Goal: Task Accomplishment & Management: Manage account settings

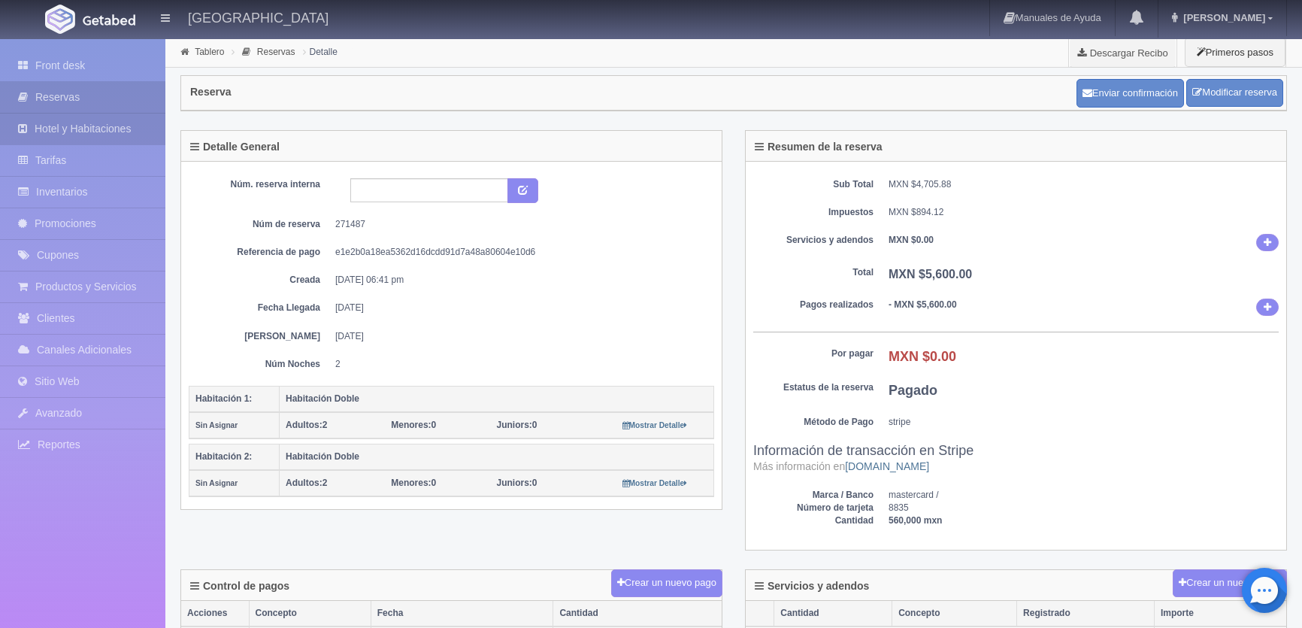
scroll to position [273, 0]
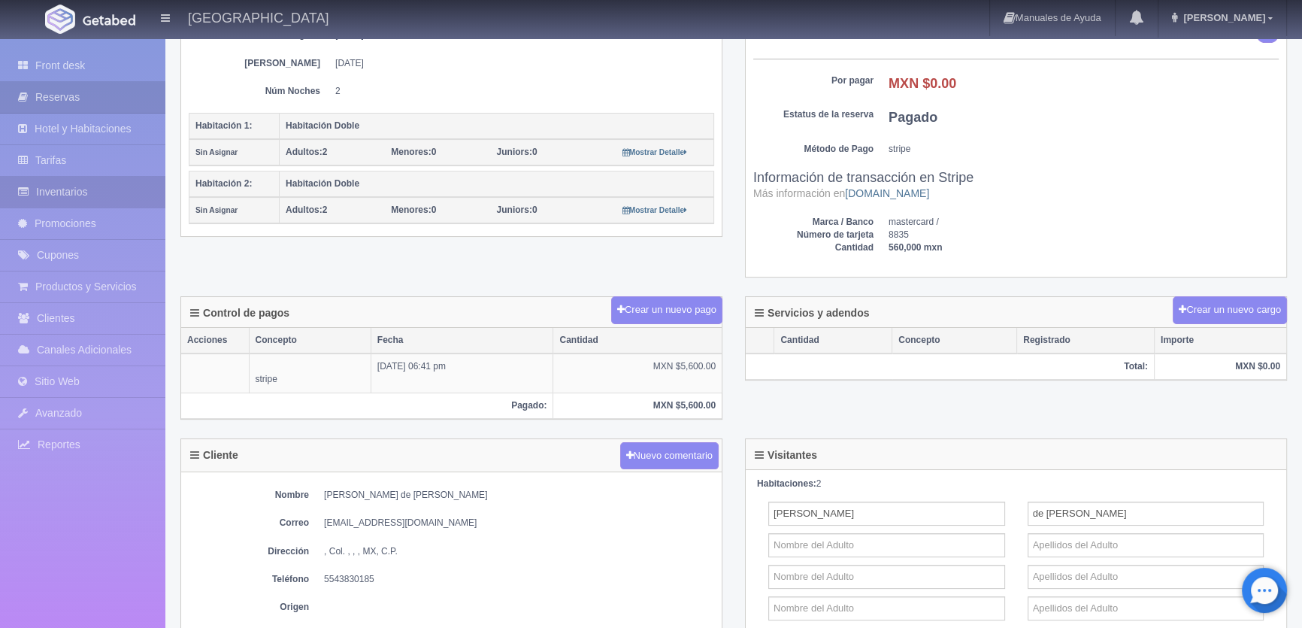
click at [66, 188] on link "Inventarios" at bounding box center [82, 192] width 165 height 31
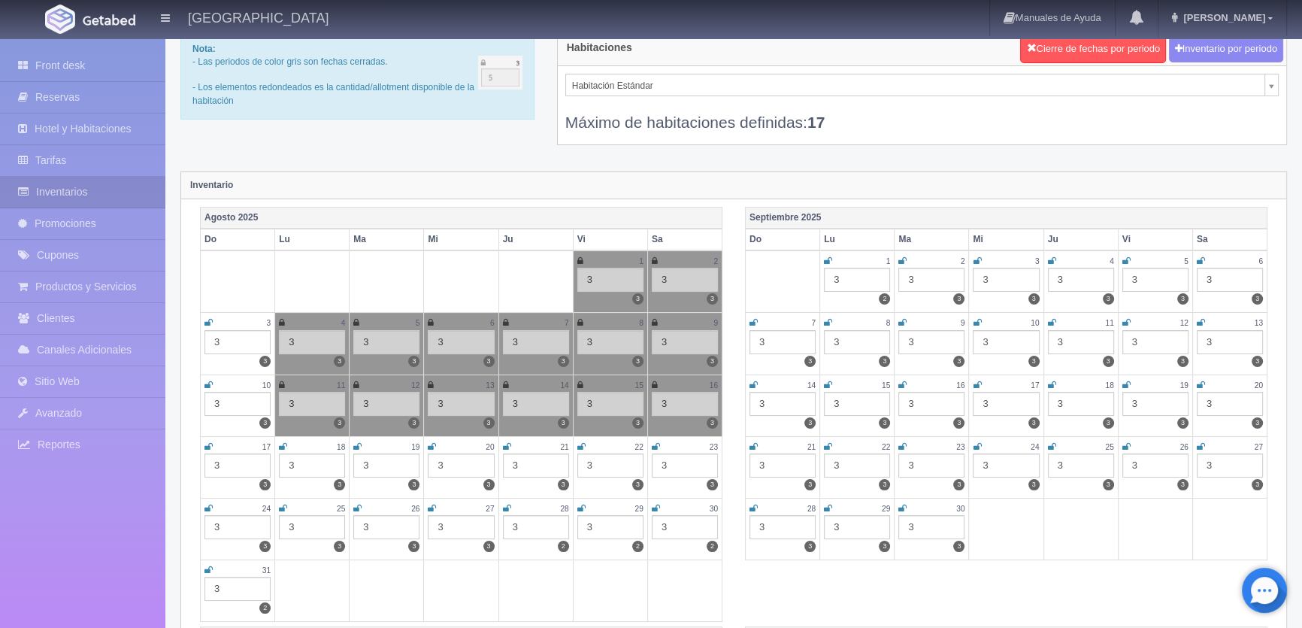
scroll to position [68, 0]
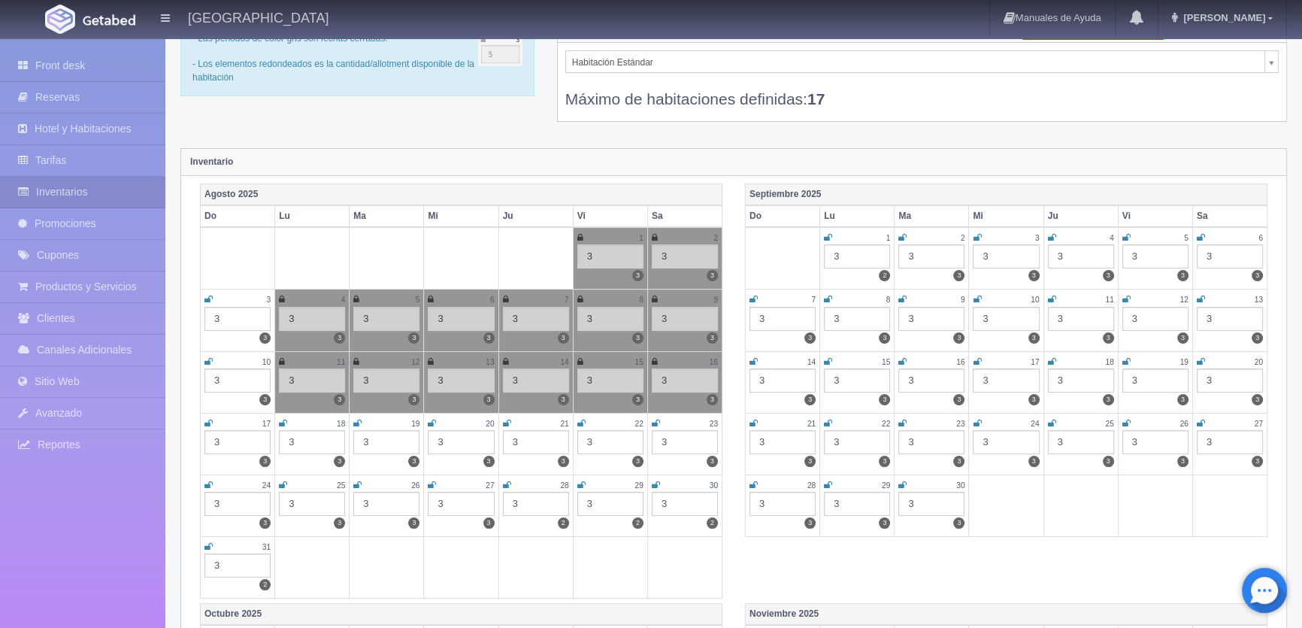
click at [283, 420] on icon at bounding box center [283, 423] width 8 height 9
click at [360, 419] on icon at bounding box center [357, 423] width 8 height 9
click at [432, 419] on icon at bounding box center [432, 423] width 8 height 9
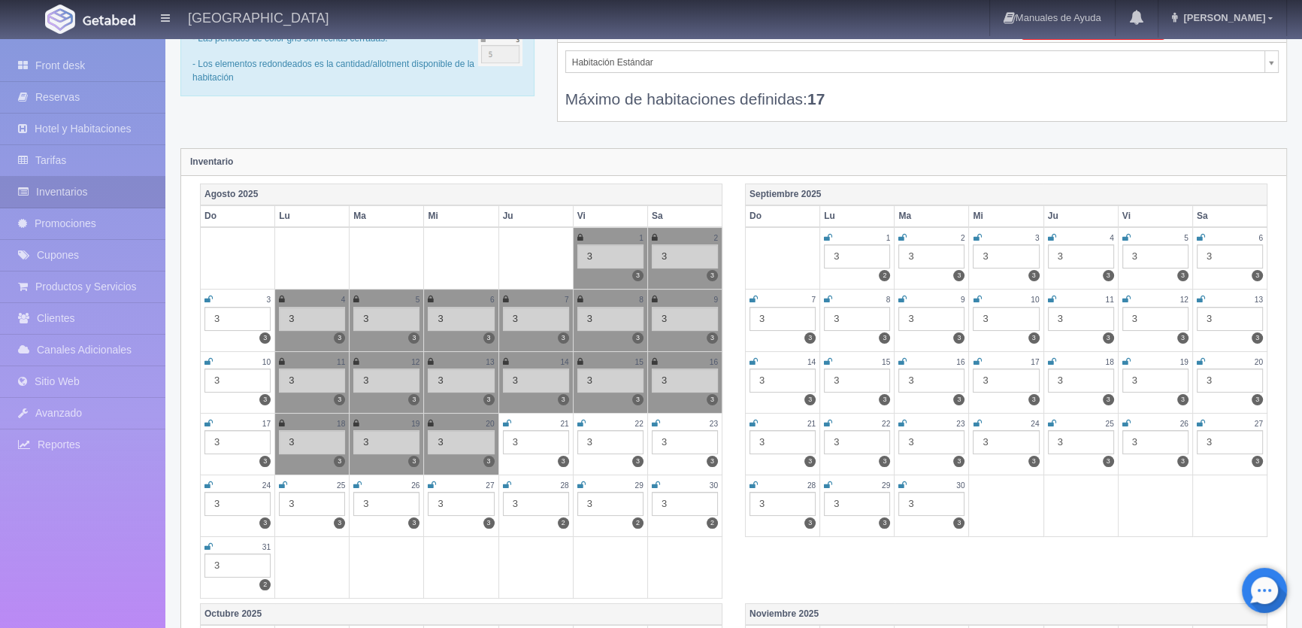
click at [504, 419] on icon at bounding box center [507, 423] width 8 height 9
click at [580, 419] on icon at bounding box center [581, 423] width 8 height 9
click at [657, 419] on icon at bounding box center [656, 423] width 8 height 9
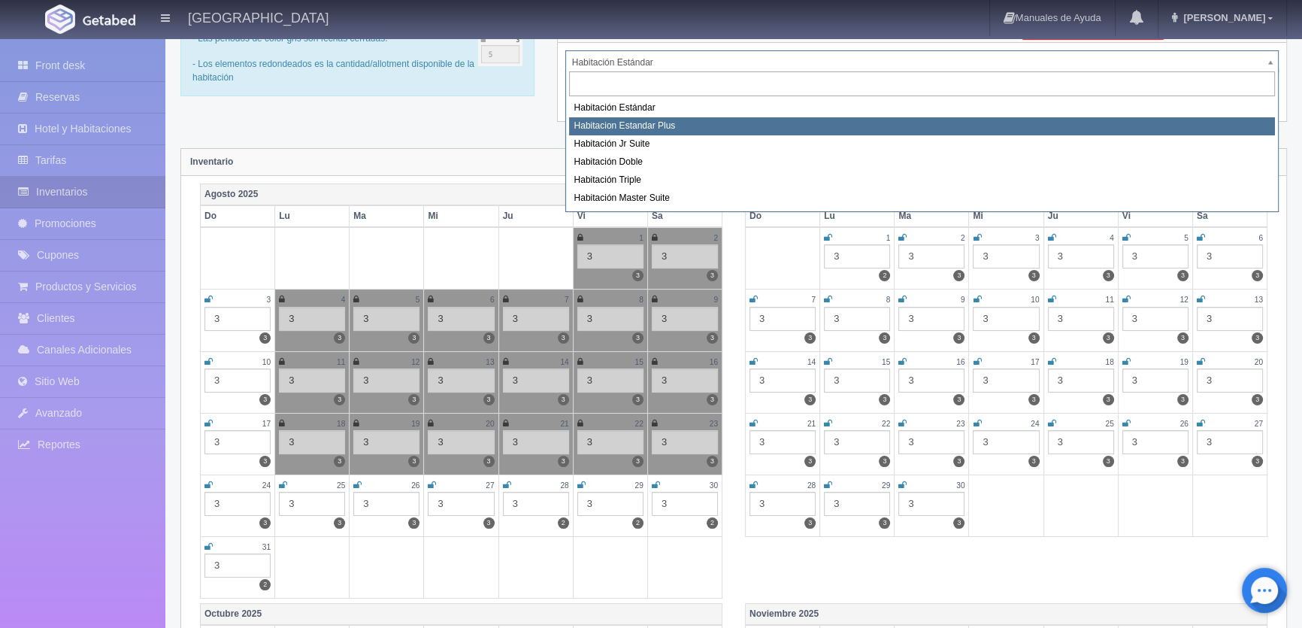
select select "1139"
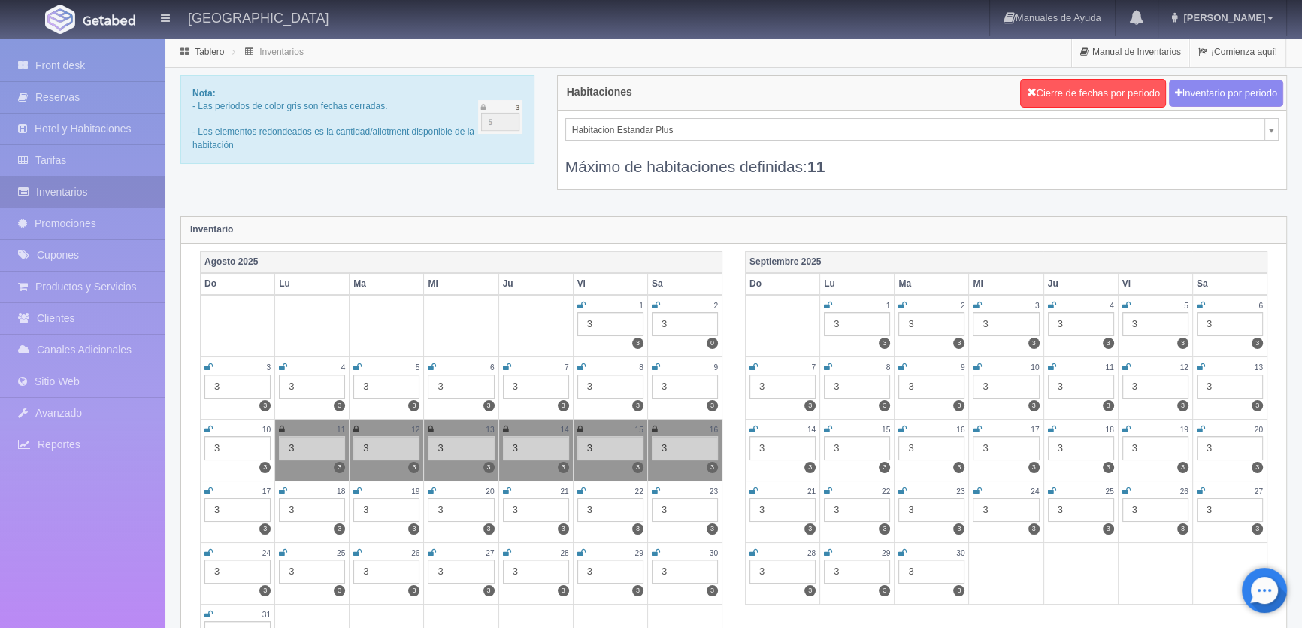
click at [282, 489] on icon at bounding box center [283, 490] width 8 height 9
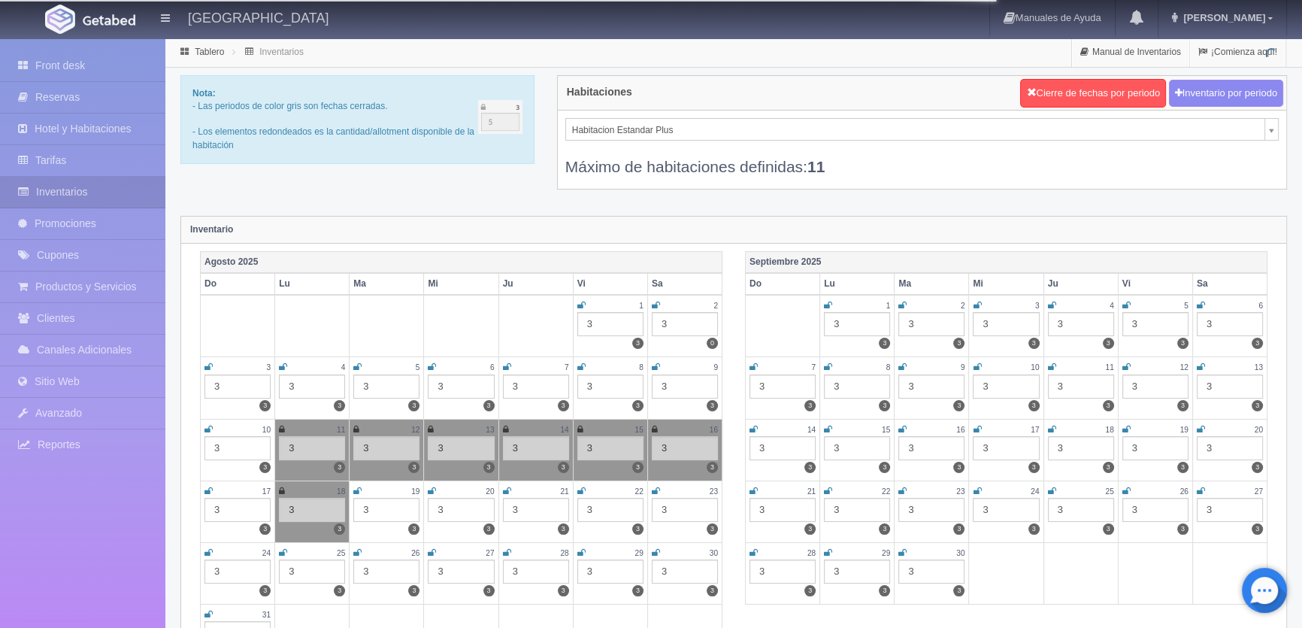
click at [360, 488] on icon at bounding box center [357, 490] width 8 height 9
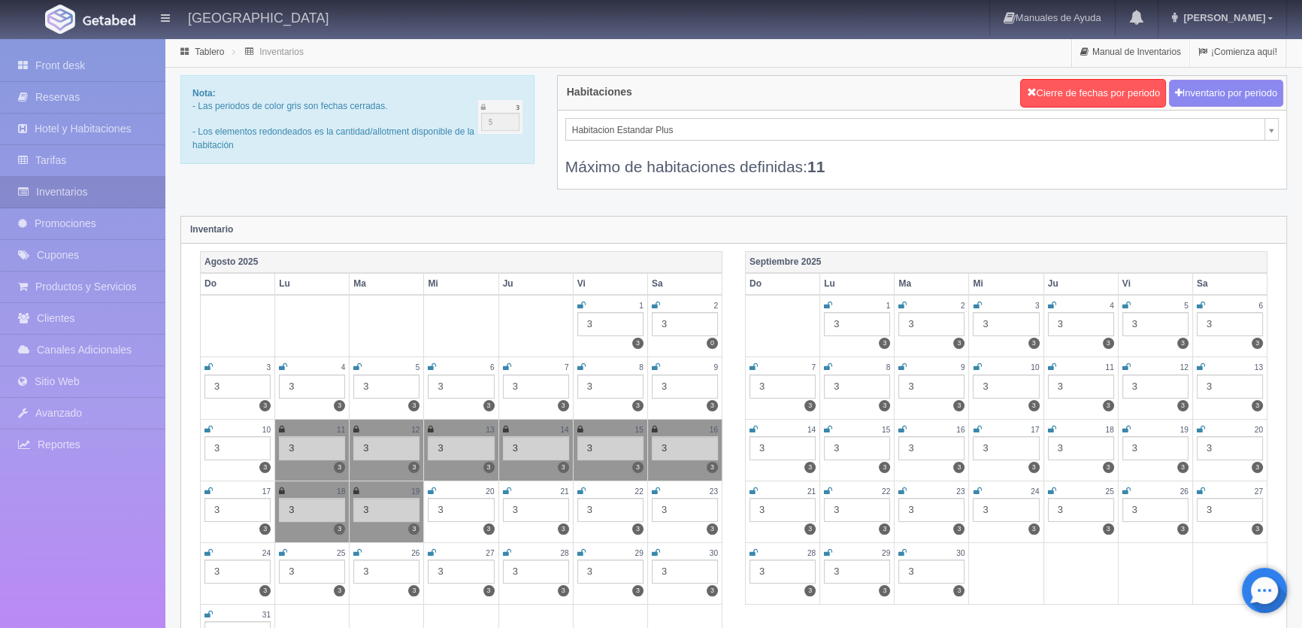
click at [431, 486] on icon at bounding box center [432, 490] width 8 height 9
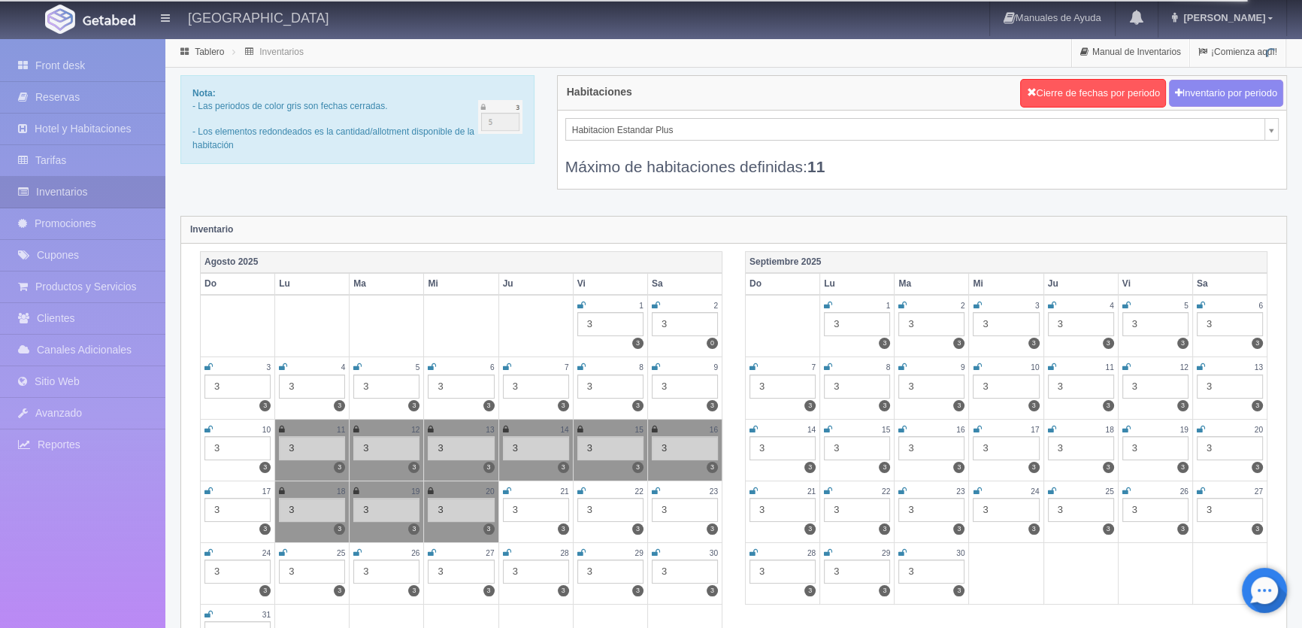
click at [509, 487] on icon at bounding box center [507, 490] width 8 height 9
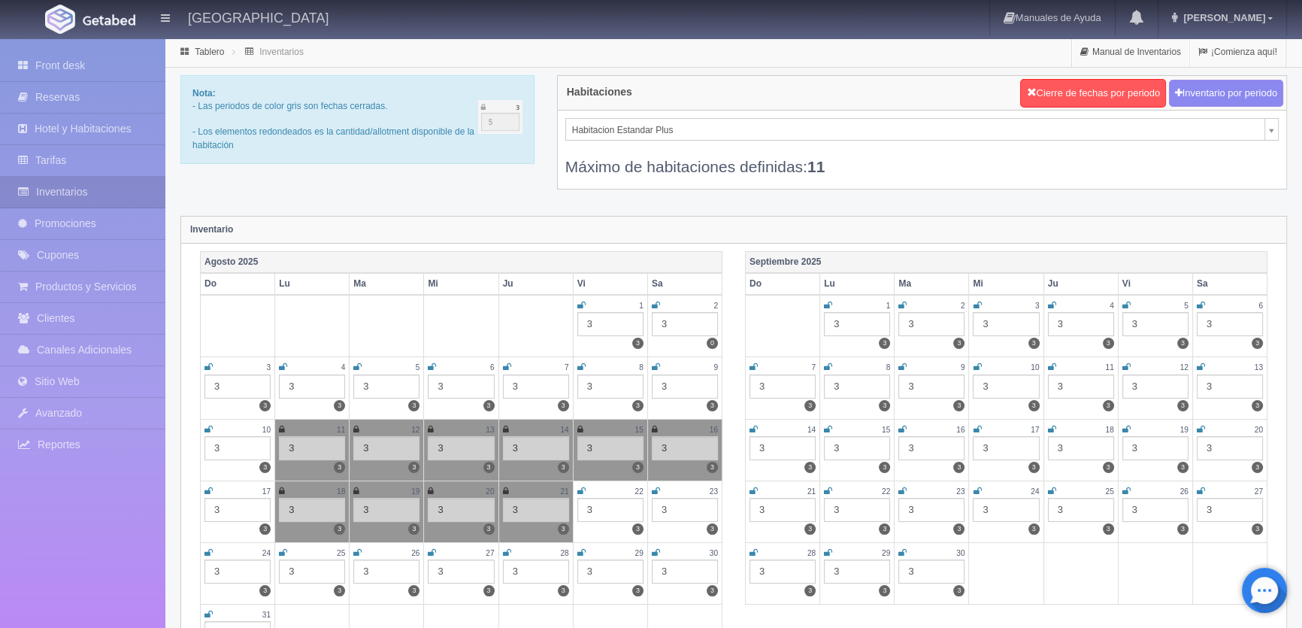
click at [580, 486] on icon at bounding box center [581, 490] width 8 height 9
click at [654, 489] on icon at bounding box center [656, 490] width 8 height 9
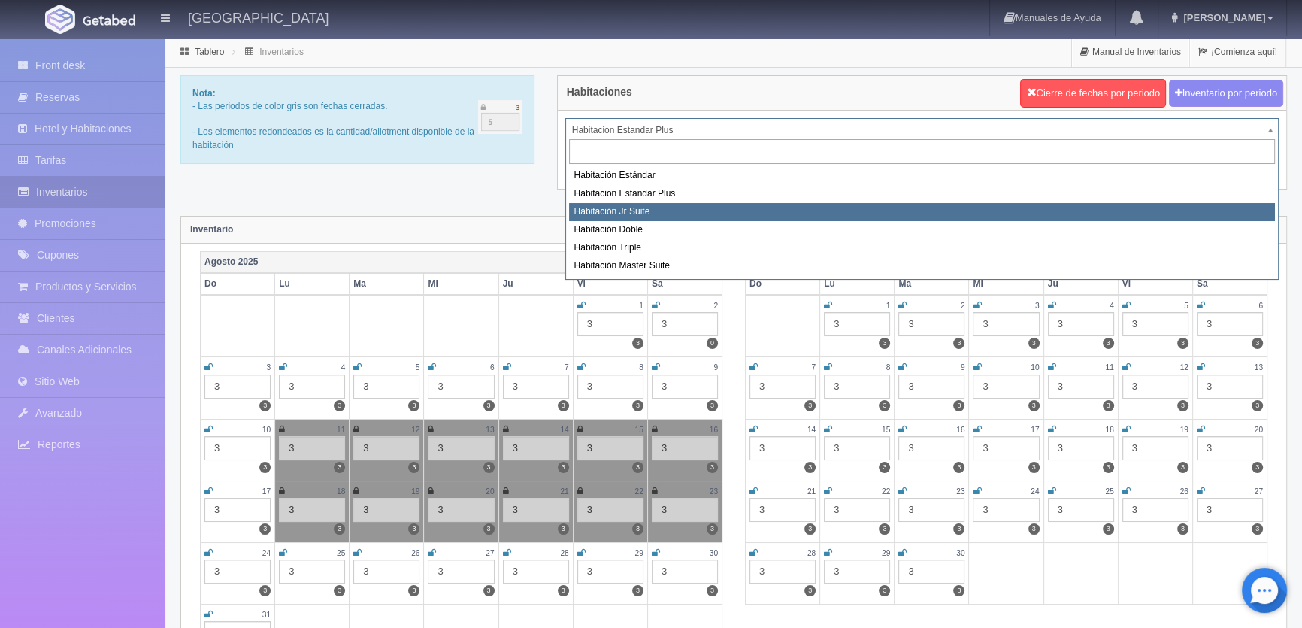
select select "1149"
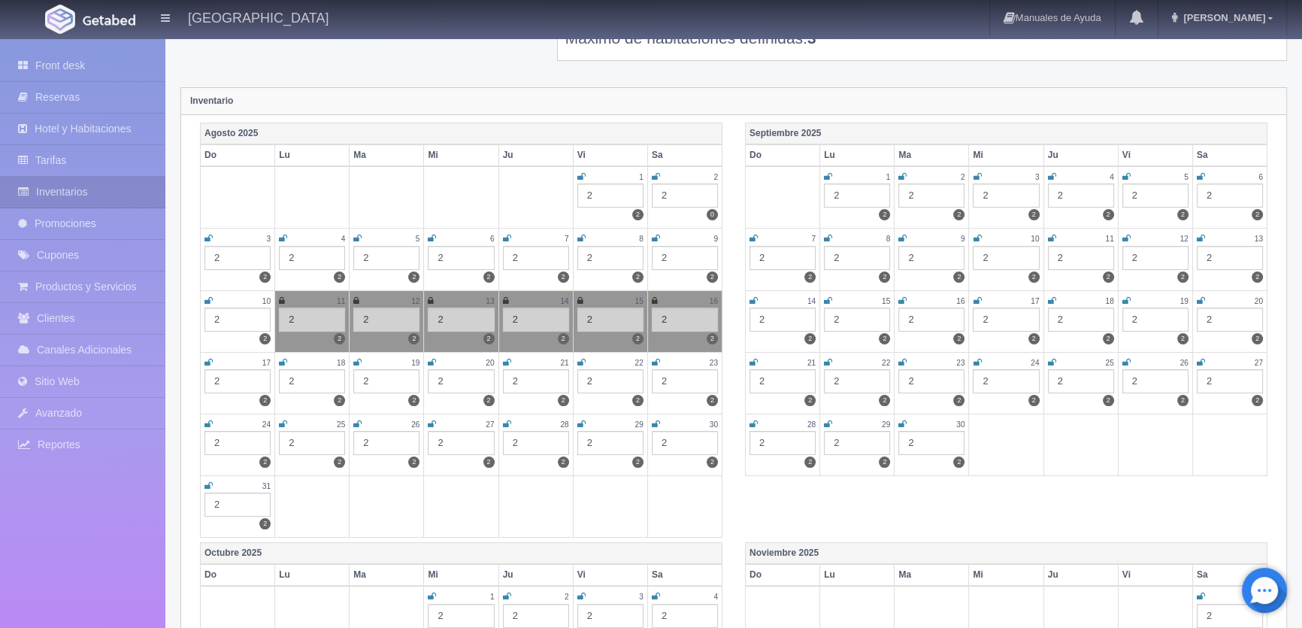
scroll to position [136, 0]
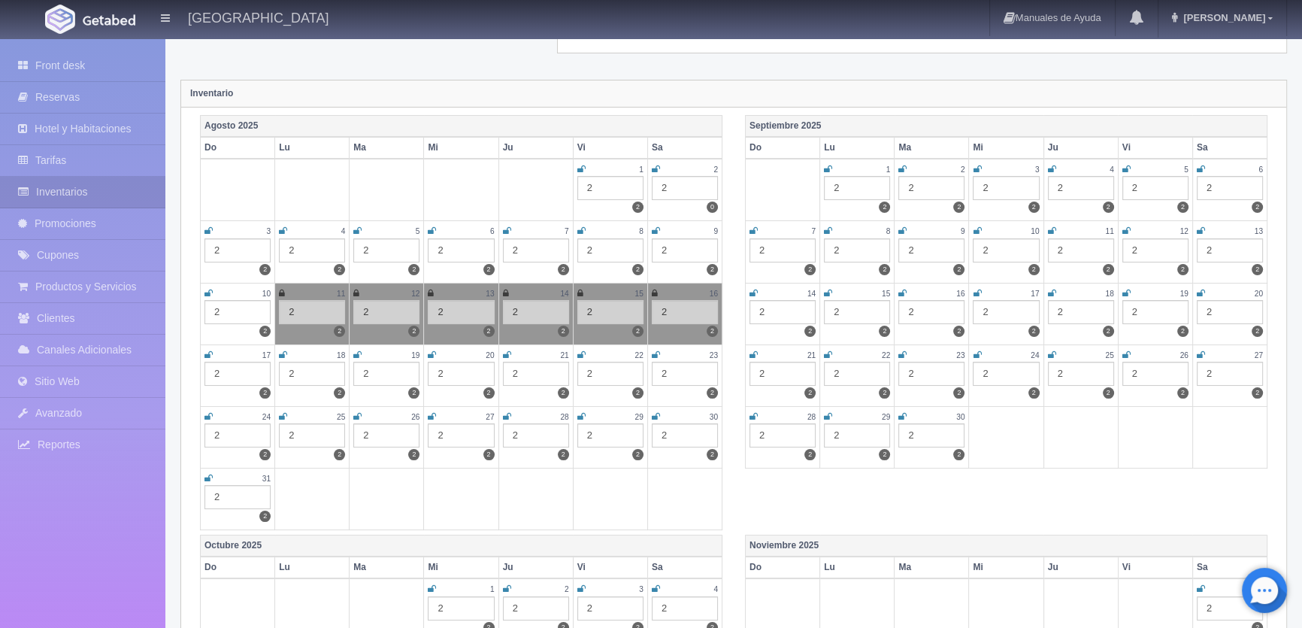
click at [278, 344] on td "18 2 2" at bounding box center [312, 375] width 74 height 62
click at [284, 352] on icon at bounding box center [283, 354] width 8 height 9
click at [353, 350] on icon at bounding box center [357, 354] width 8 height 9
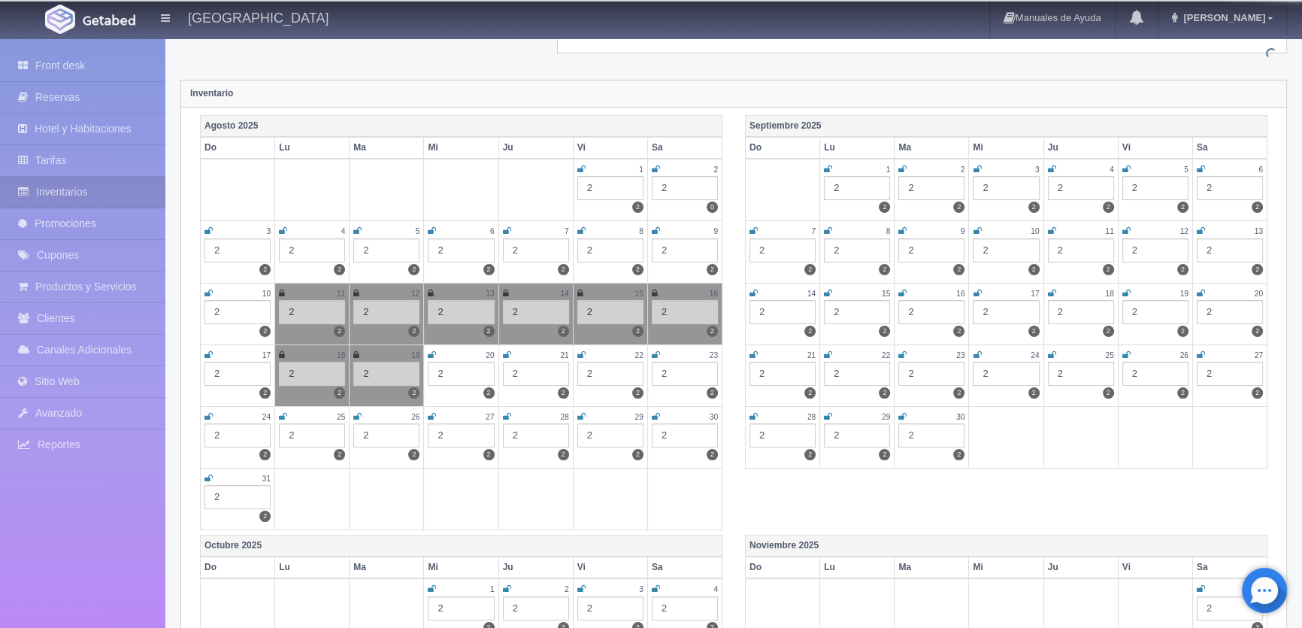
click at [435, 351] on icon at bounding box center [432, 354] width 8 height 9
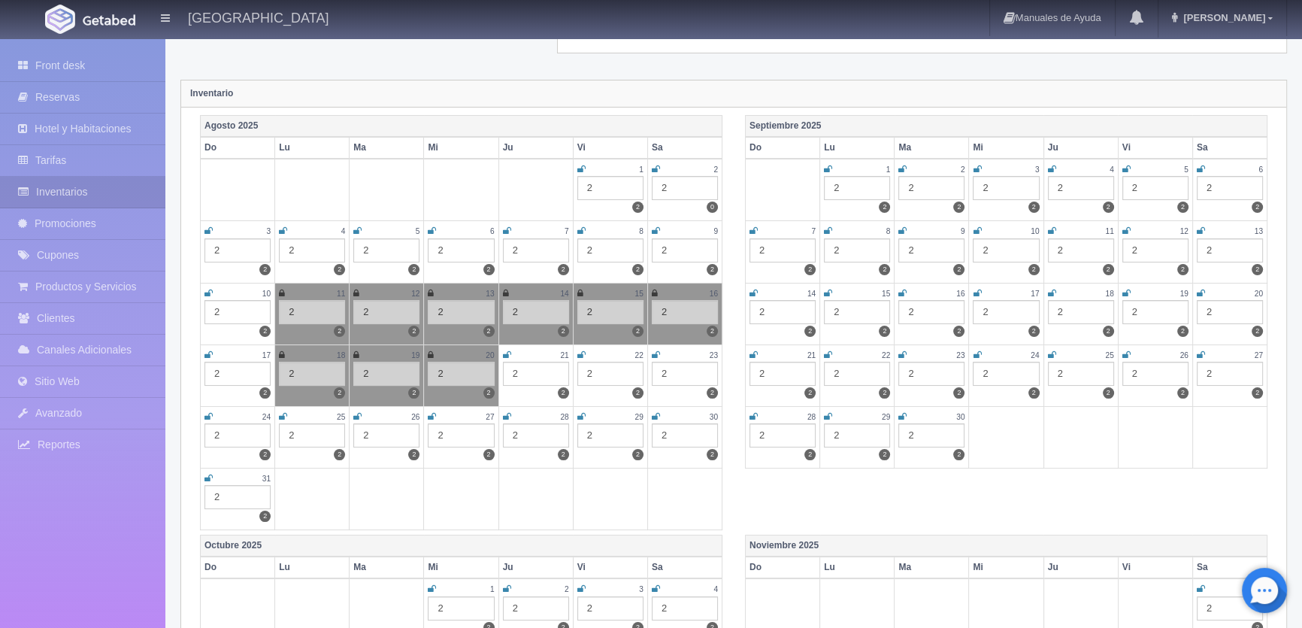
click at [507, 350] on icon at bounding box center [507, 354] width 8 height 9
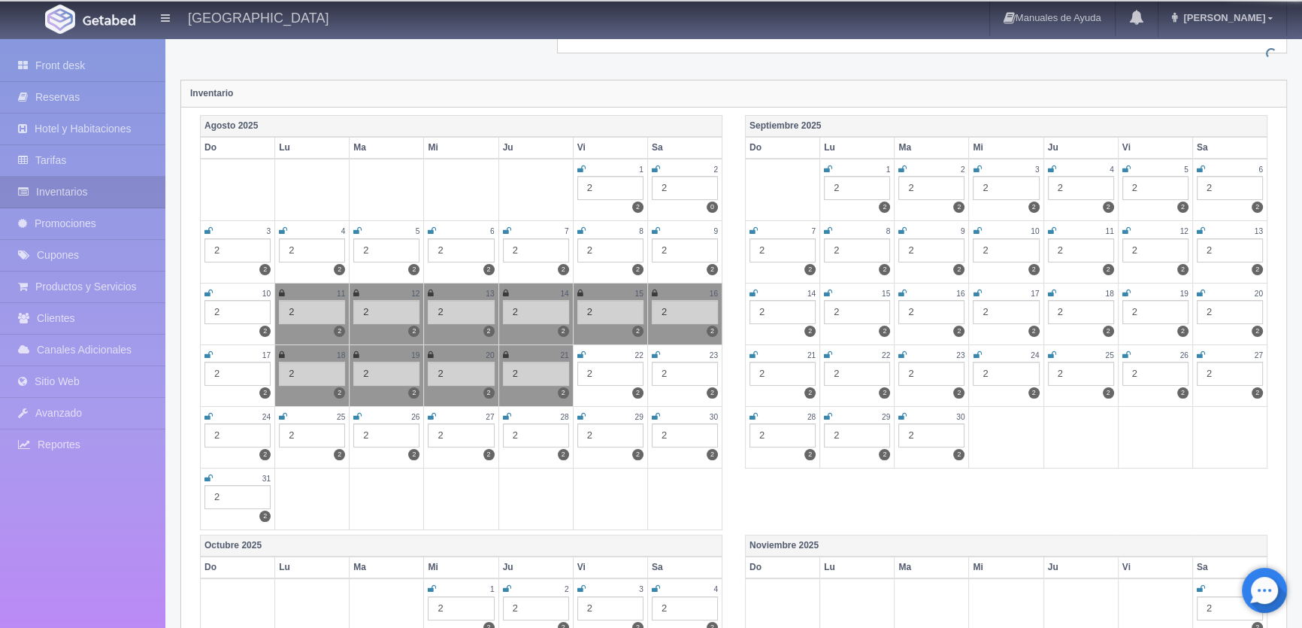
click at [579, 353] on icon at bounding box center [581, 354] width 8 height 9
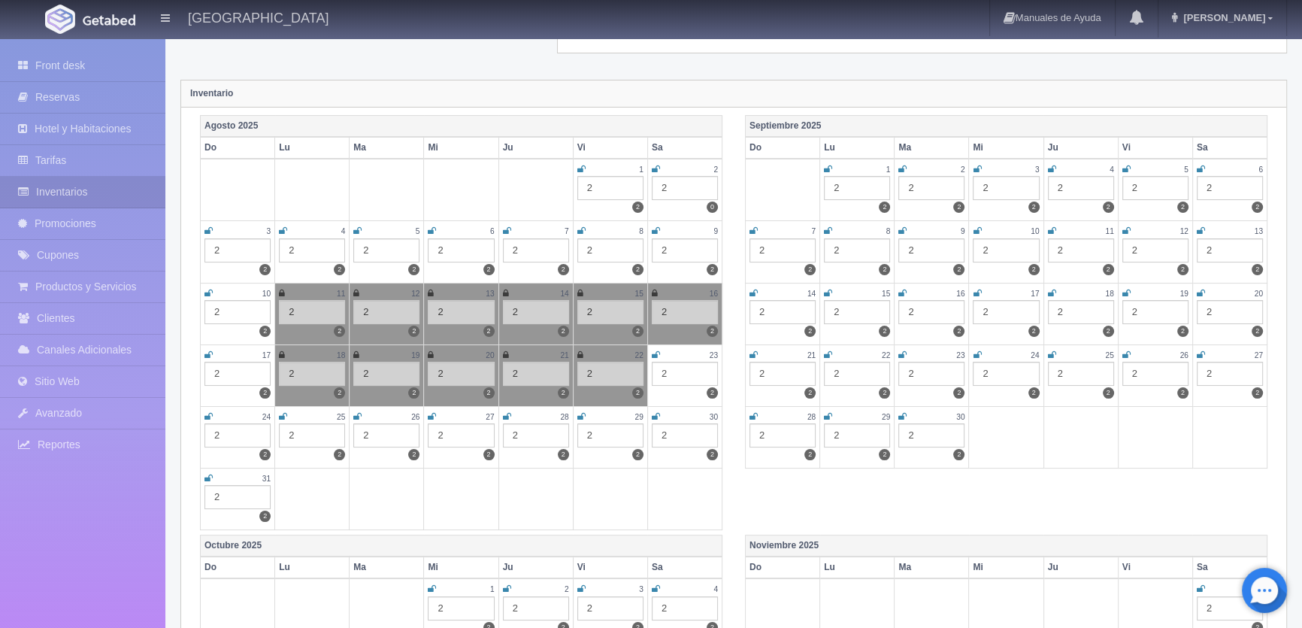
click at [656, 352] on icon at bounding box center [656, 354] width 8 height 9
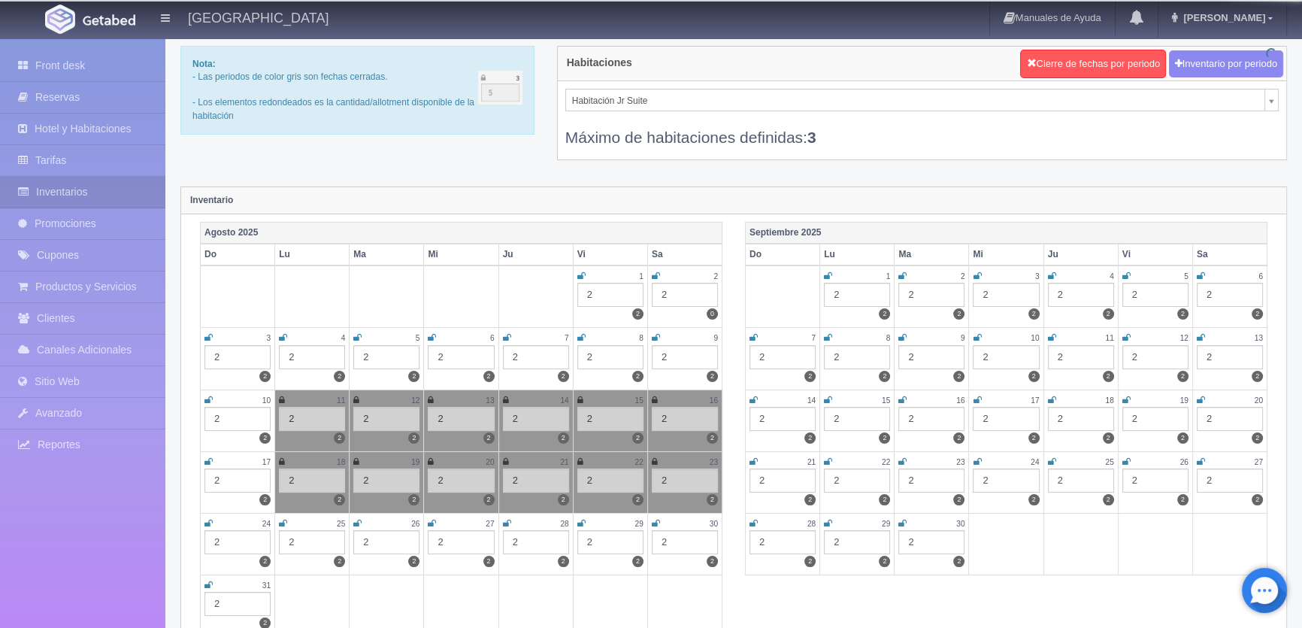
scroll to position [0, 0]
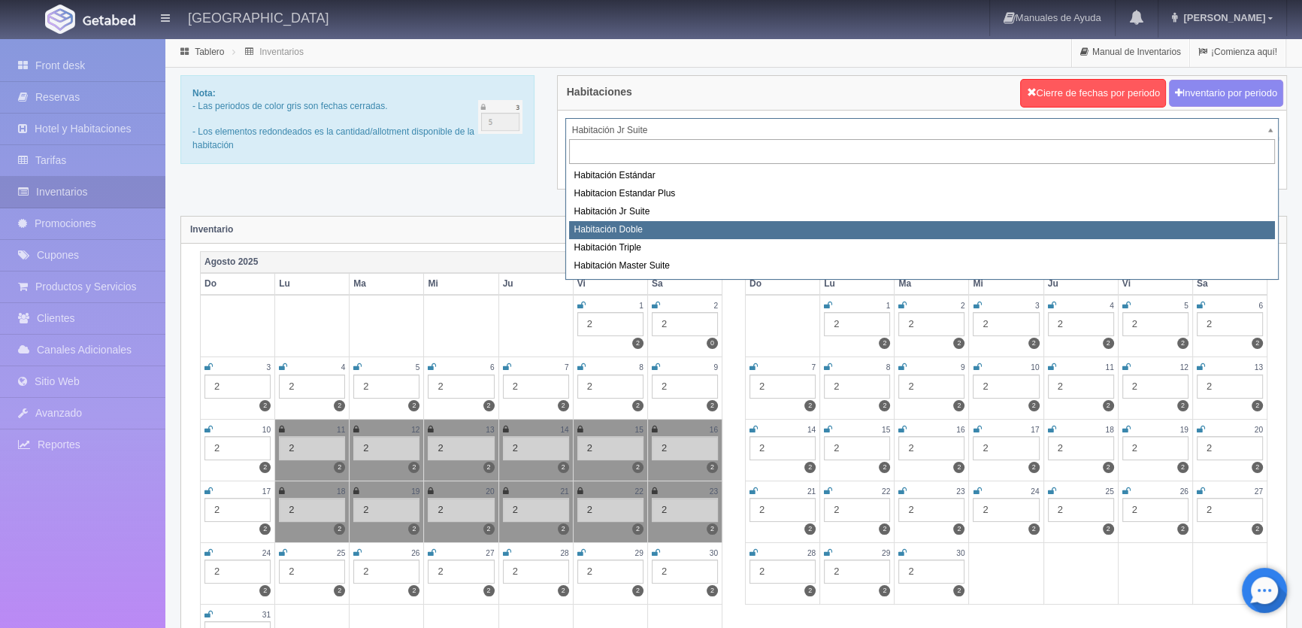
select select "1150"
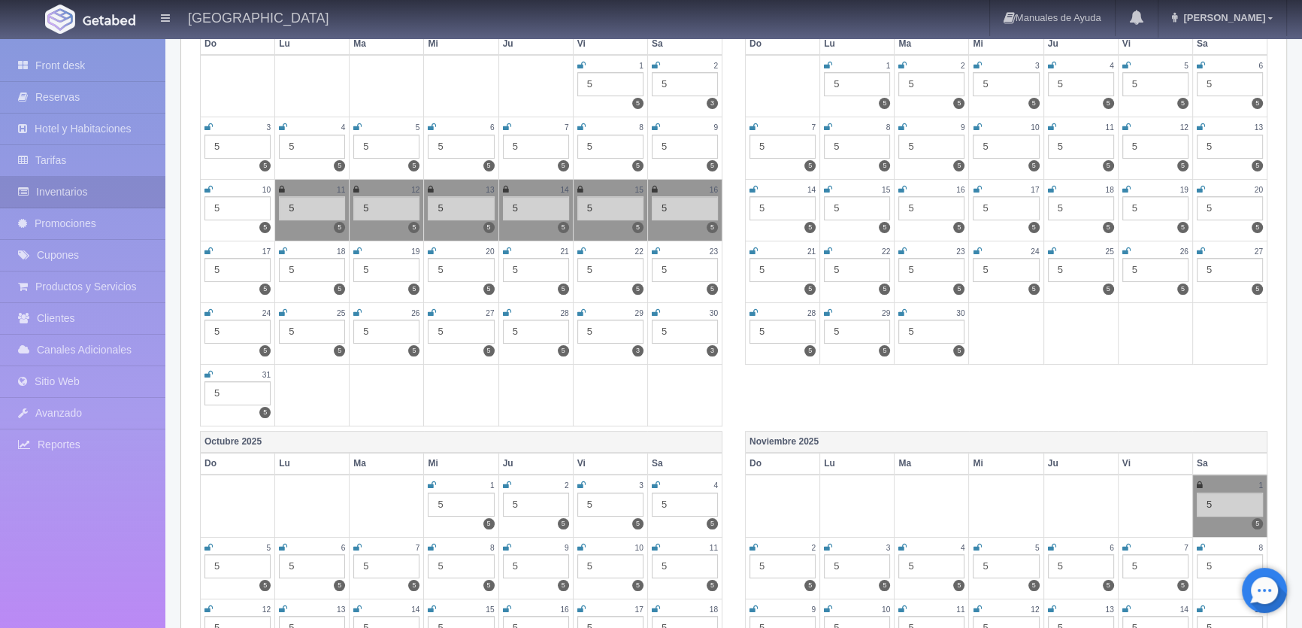
scroll to position [273, 0]
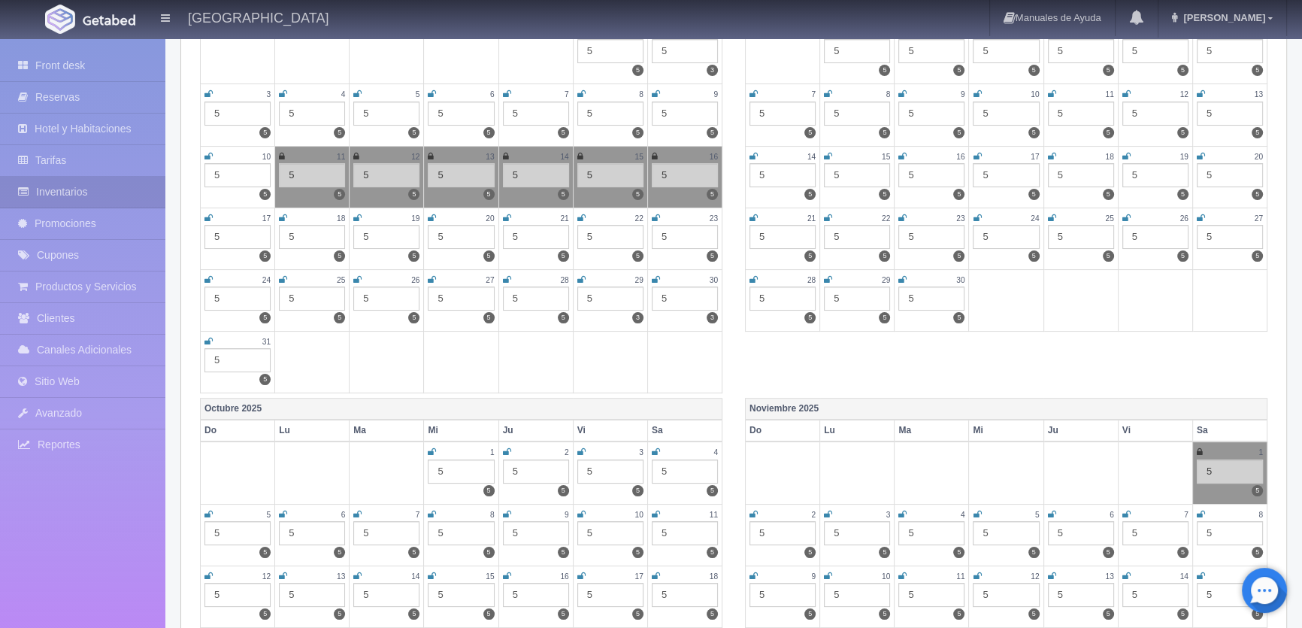
click at [280, 218] on icon at bounding box center [283, 218] width 8 height 9
click at [356, 217] on icon at bounding box center [357, 218] width 8 height 9
click at [433, 214] on icon at bounding box center [432, 218] width 8 height 9
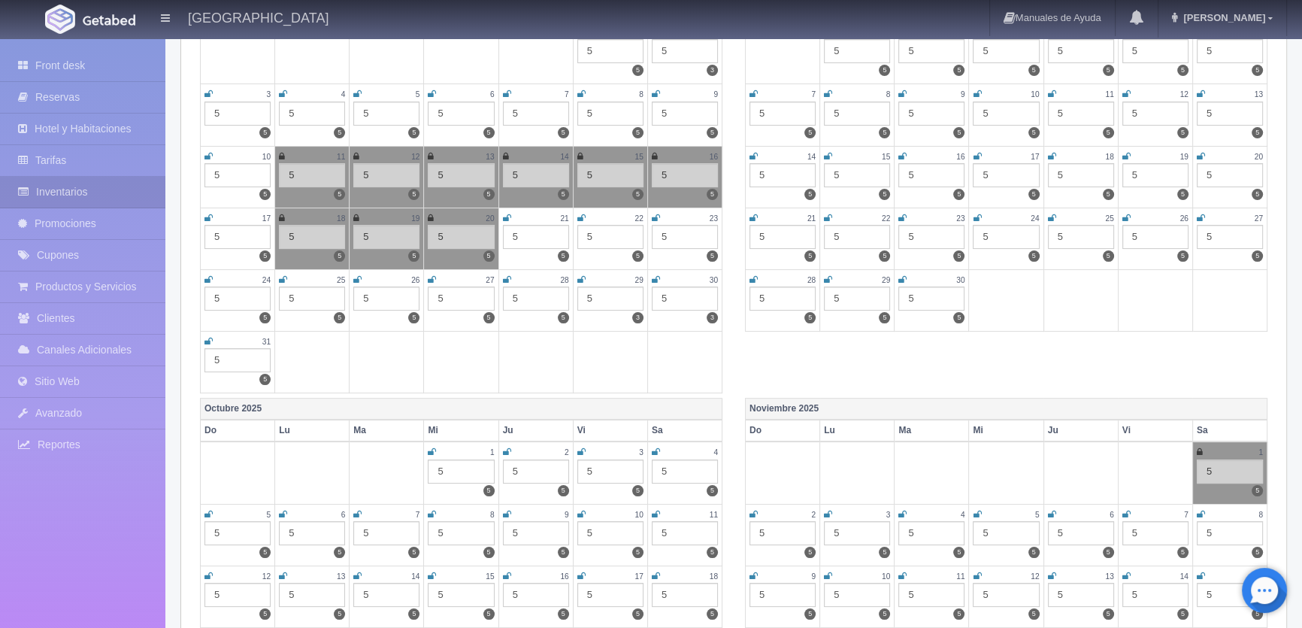
click at [505, 215] on icon at bounding box center [507, 218] width 8 height 9
click at [580, 214] on icon at bounding box center [581, 218] width 8 height 9
click at [658, 214] on icon at bounding box center [656, 218] width 8 height 9
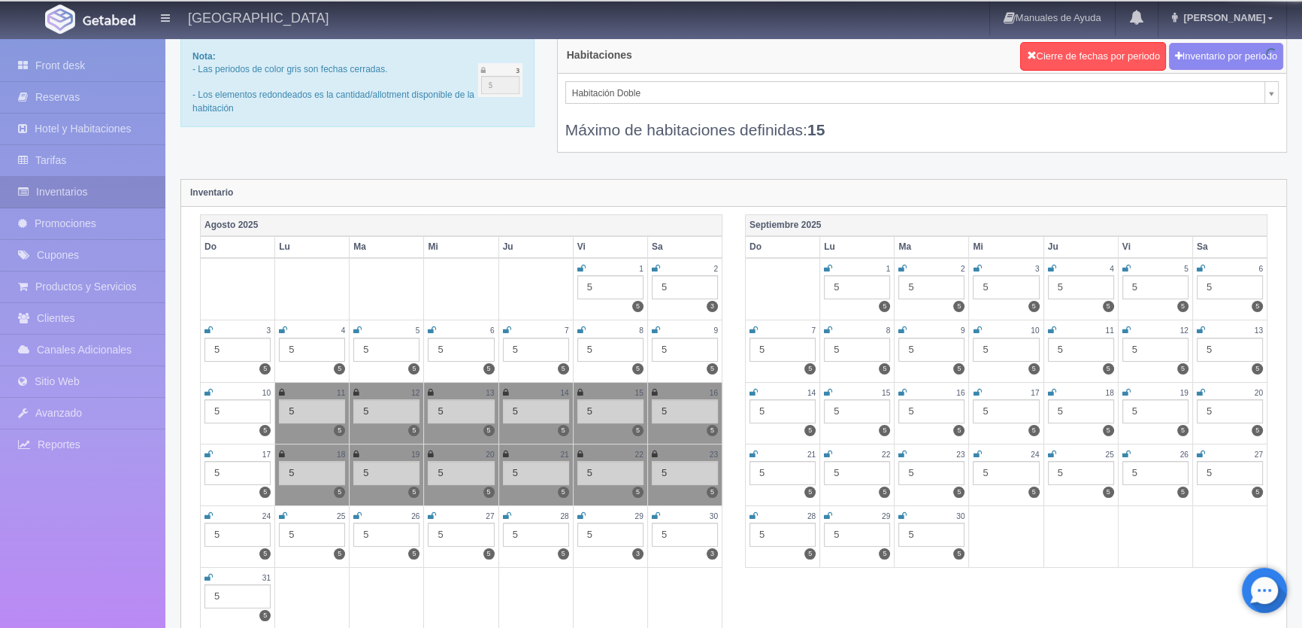
scroll to position [0, 0]
